Goal: Task Accomplishment & Management: Complete application form

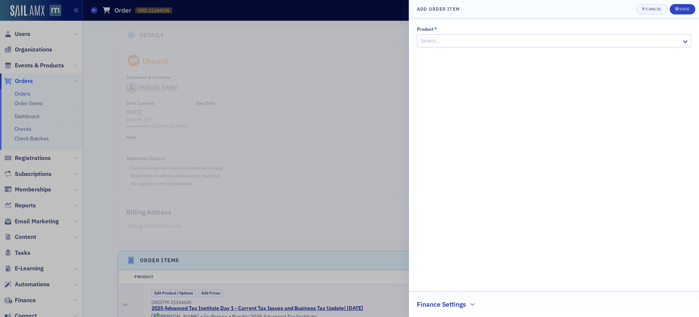
scroll to position [4099, 0]
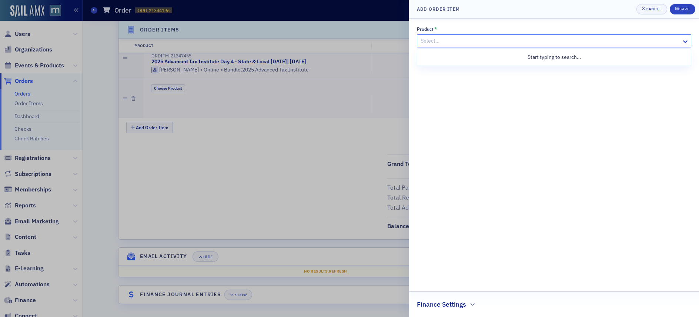
click at [476, 40] on div at bounding box center [550, 40] width 261 height 9
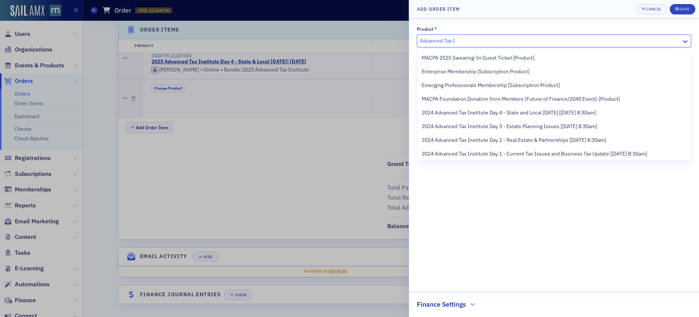
scroll to position [522, 0]
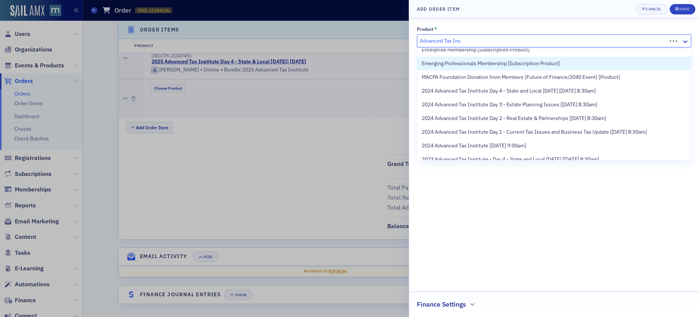
type input "Advanced Tax Inst"
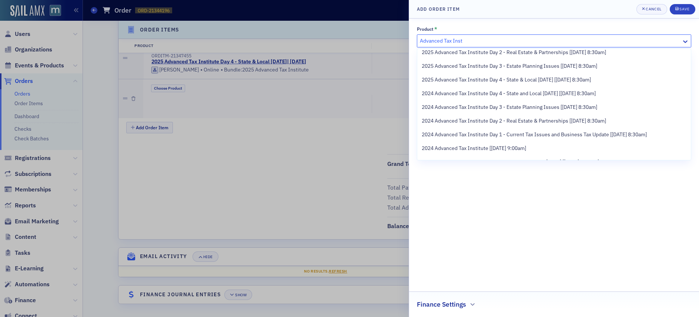
scroll to position [0, 0]
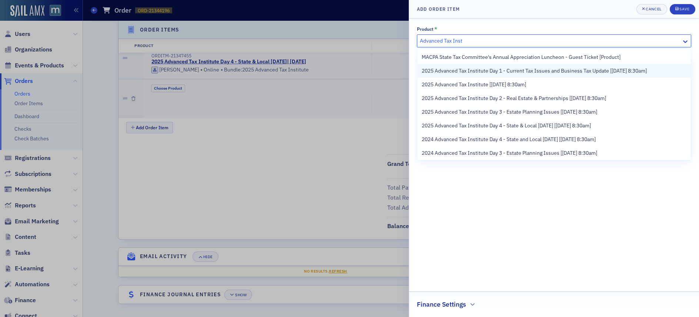
click at [485, 72] on span "2025 Advanced Tax Institute Day 1 - Current Tax Issues and Business Tax Update …" at bounding box center [534, 71] width 225 height 8
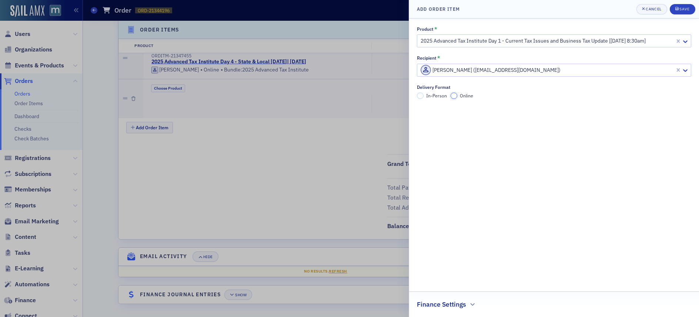
click at [456, 96] on input "Online" at bounding box center [454, 96] width 7 height 7
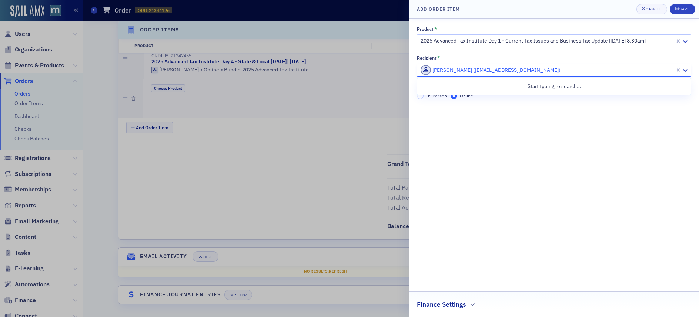
click at [420, 70] on input "Recipient *" at bounding box center [420, 70] width 1 height 8
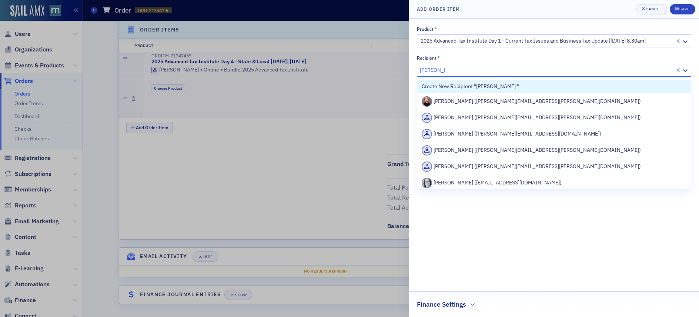
type input "[PERSON_NAME]"
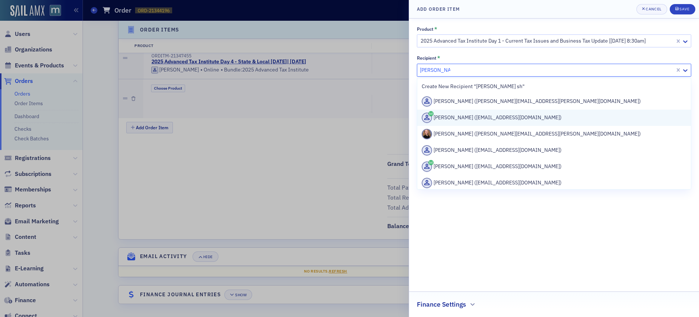
click at [457, 118] on div "[PERSON_NAME] ([EMAIL_ADDRESS][DOMAIN_NAME])" at bounding box center [554, 118] width 265 height 10
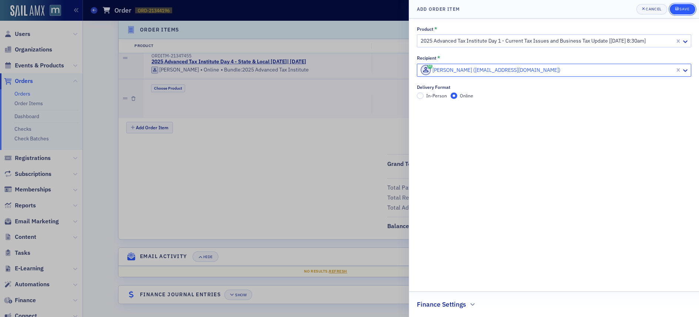
click at [682, 8] on div "Save" at bounding box center [685, 9] width 10 height 4
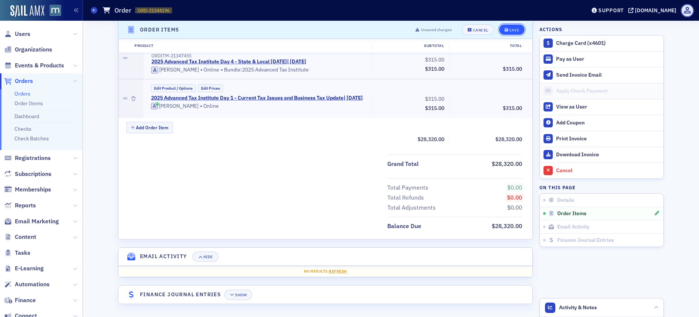
click at [509, 30] on div "Save" at bounding box center [514, 30] width 10 height 4
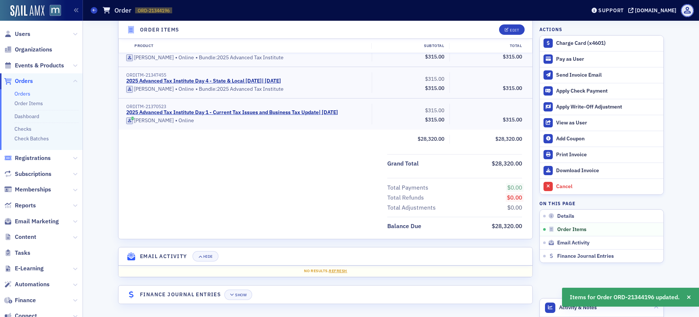
scroll to position [227, 0]
